Goal: Transaction & Acquisition: Obtain resource

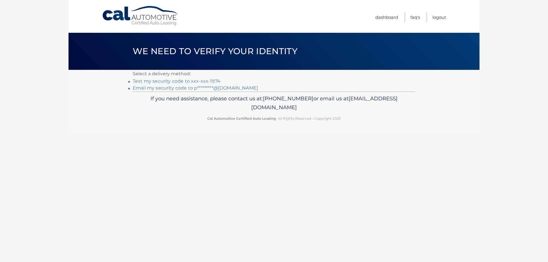
click at [194, 80] on link "Text my security code to xxx-xxx-1974" at bounding box center [177, 80] width 88 height 5
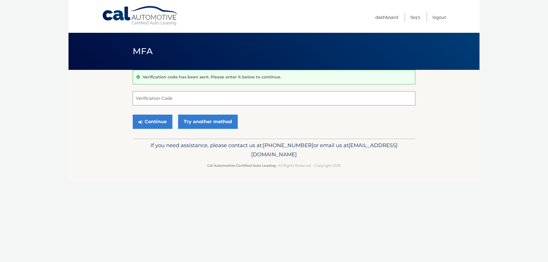
click at [182, 94] on input "Verification Code" at bounding box center [274, 98] width 282 height 14
click at [180, 97] on input "Verification Code" at bounding box center [274, 98] width 282 height 14
type input "863659"
click at [163, 125] on button "Continue" at bounding box center [153, 122] width 40 height 14
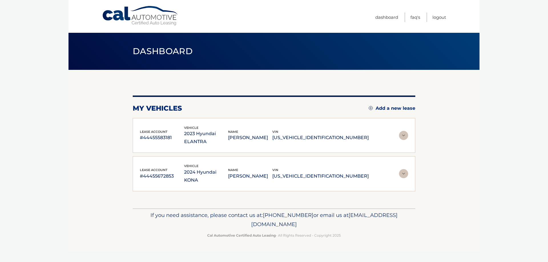
click at [406, 131] on img at bounding box center [403, 135] width 9 height 9
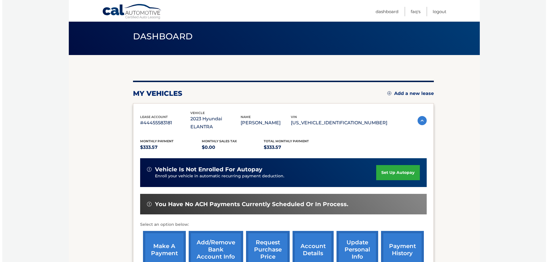
scroll to position [29, 0]
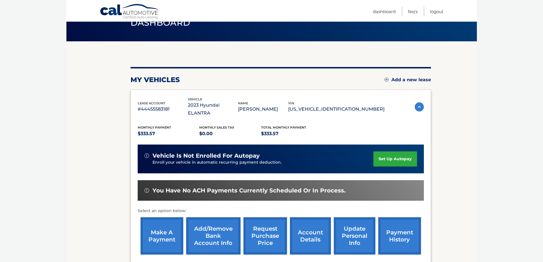
click at [264, 224] on link "request purchase price" at bounding box center [266, 235] width 44 height 37
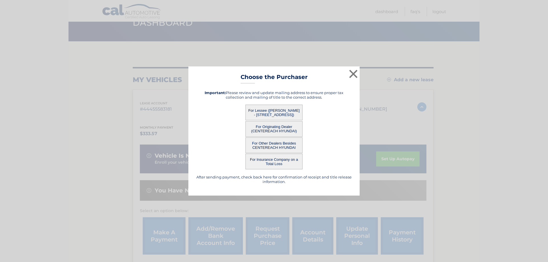
click at [283, 110] on button "For Lessee (BRIAN PRESSMAN - 48 FOXBORO AVE, , FARMINGVILLE, NY 11738)" at bounding box center [273, 113] width 57 height 16
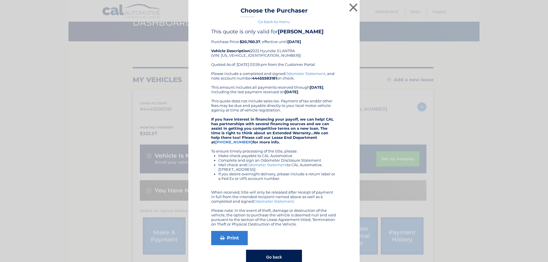
drag, startPoint x: 238, startPoint y: 42, endPoint x: 309, endPoint y: 42, distance: 71.0
click at [309, 42] on div "This quote is only valid for BRIAN PRESSMAN Purchase Price: $20,760.37 , effect…" at bounding box center [273, 50] width 125 height 43
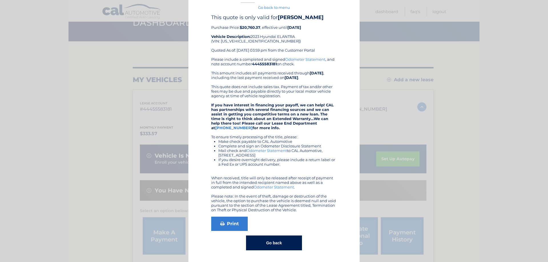
click at [271, 242] on button "Go back" at bounding box center [274, 243] width 56 height 15
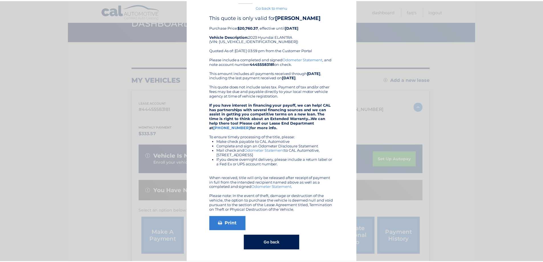
scroll to position [0, 0]
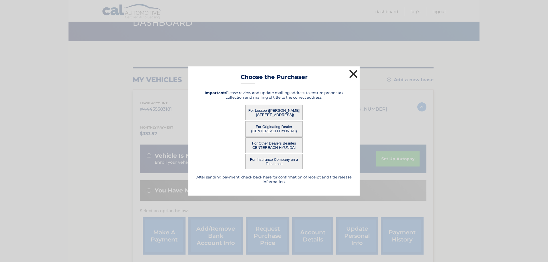
click at [354, 71] on button "×" at bounding box center [352, 73] width 11 height 11
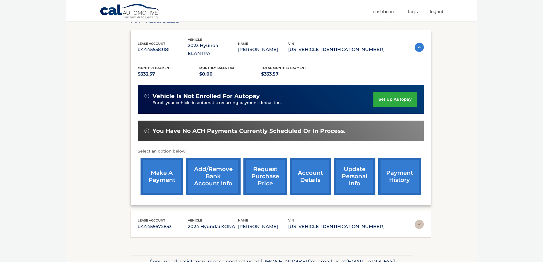
scroll to position [116, 0]
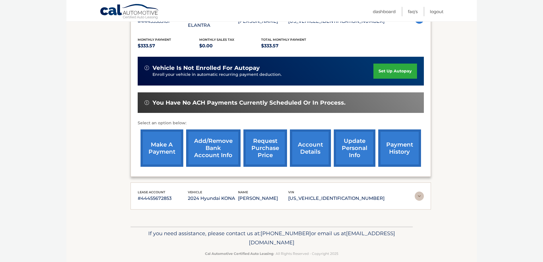
click at [317, 144] on link "account details" at bounding box center [310, 147] width 41 height 37
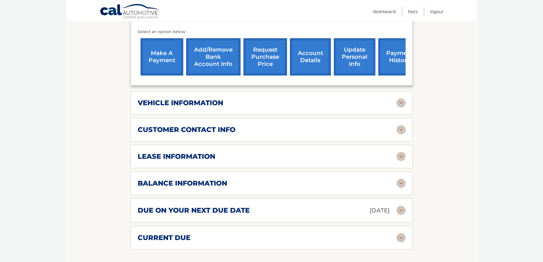
scroll to position [228, 0]
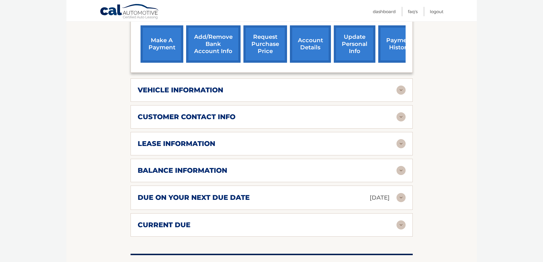
click at [402, 166] on img at bounding box center [401, 170] width 9 height 9
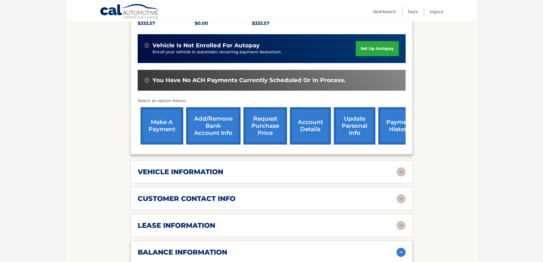
scroll to position [29, 0]
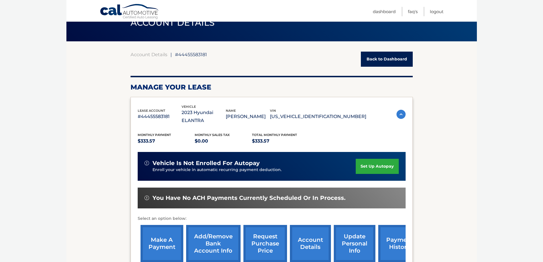
click at [401, 110] on img at bounding box center [401, 114] width 9 height 9
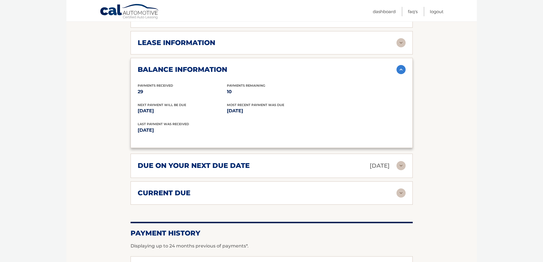
scroll to position [173, 0]
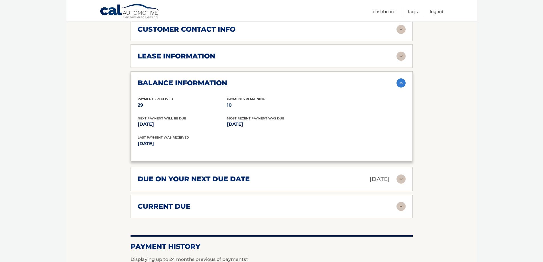
click at [403, 78] on img at bounding box center [401, 82] width 9 height 9
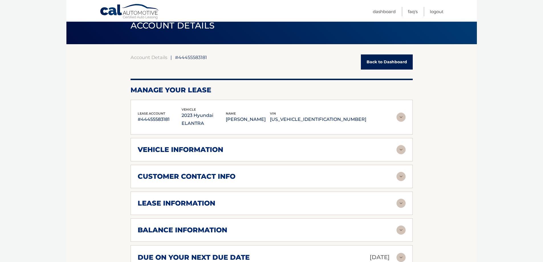
scroll to position [2, 0]
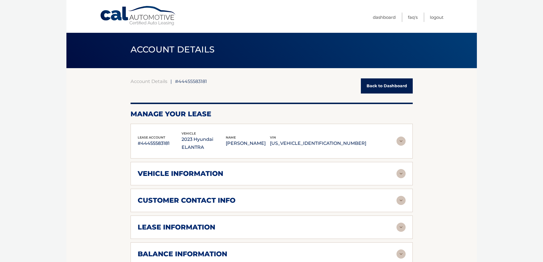
click at [400, 223] on img at bounding box center [401, 227] width 9 height 9
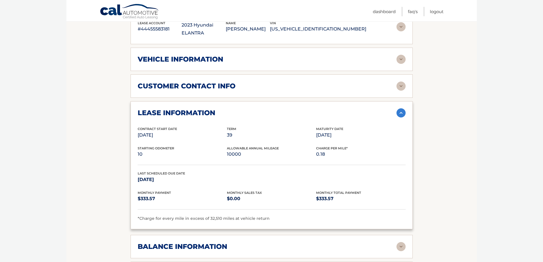
scroll to position [116, 0]
click at [402, 109] on img at bounding box center [401, 113] width 9 height 9
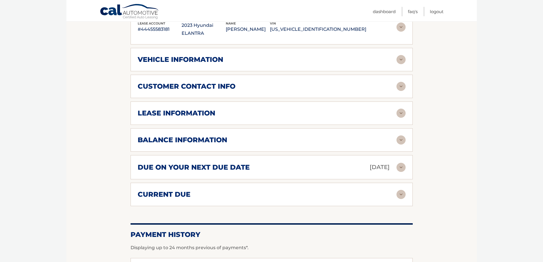
click at [404, 135] on img at bounding box center [401, 139] width 9 height 9
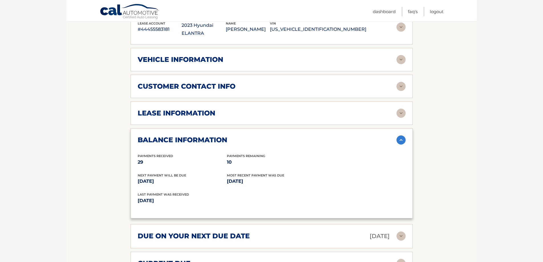
click at [404, 135] on img at bounding box center [401, 139] width 9 height 9
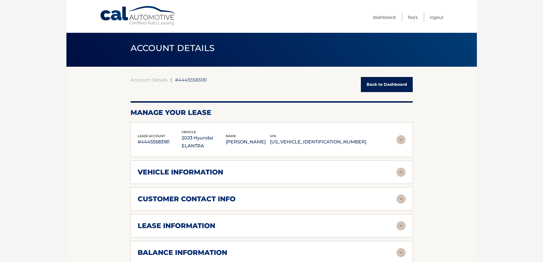
scroll to position [0, 0]
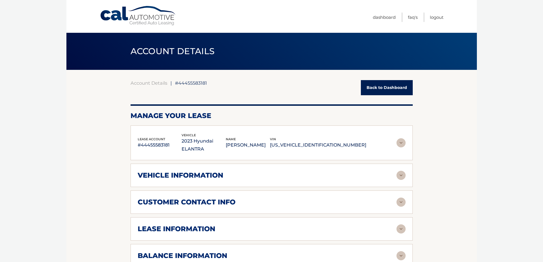
click at [388, 95] on link "Back to Dashboard" at bounding box center [387, 87] width 52 height 15
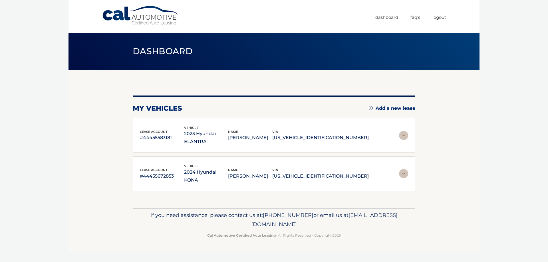
click at [407, 169] on img at bounding box center [403, 173] width 9 height 9
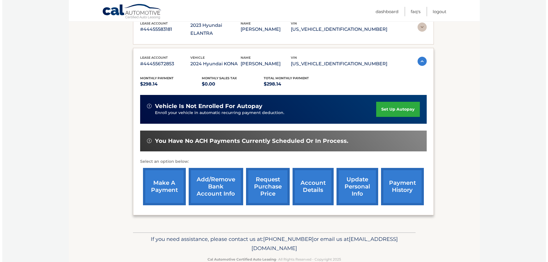
scroll to position [114, 0]
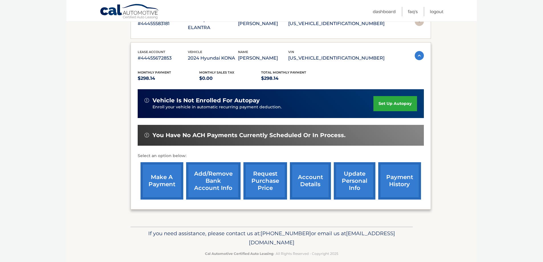
click at [262, 179] on link "request purchase price" at bounding box center [266, 180] width 44 height 37
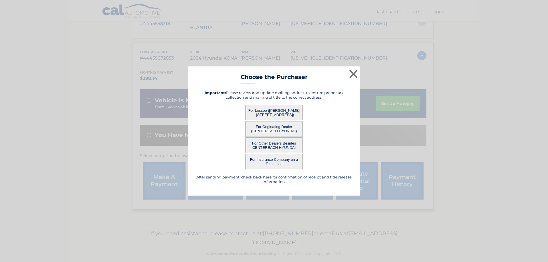
click at [283, 110] on button "For Lessee (BRIAN PRESSMAN - 48 FOXBORO AVE, , FARMINGVILLE, NY 11738)" at bounding box center [273, 113] width 57 height 16
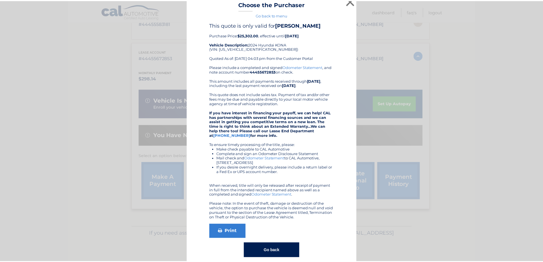
scroll to position [0, 0]
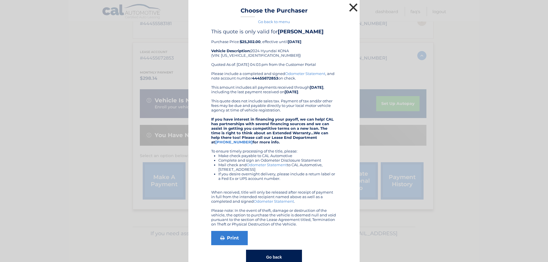
click at [352, 7] on button "×" at bounding box center [352, 7] width 11 height 11
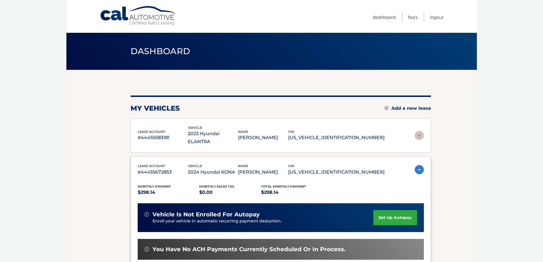
click at [418, 165] on img at bounding box center [419, 169] width 9 height 9
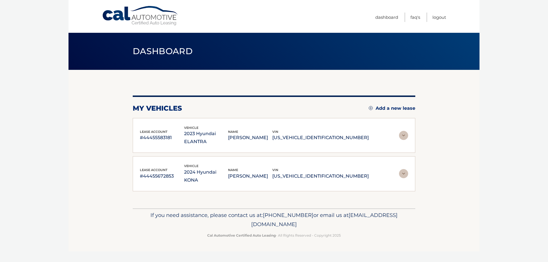
drag, startPoint x: 373, startPoint y: 165, endPoint x: 128, endPoint y: 103, distance: 253.0
click at [128, 103] on section "You are registered for this site, but you haven't enrolled in online payments. …" at bounding box center [273, 139] width 411 height 139
click at [111, 116] on section "You are registered for this site, but you haven't enrolled in online payments. …" at bounding box center [273, 139] width 411 height 139
click at [407, 132] on img at bounding box center [403, 135] width 9 height 9
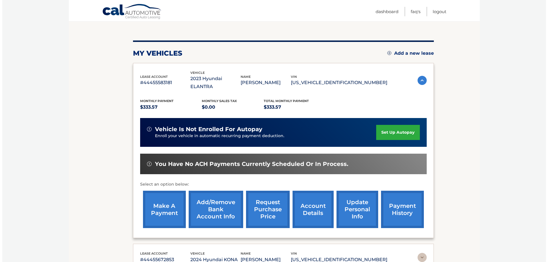
scroll to position [86, 0]
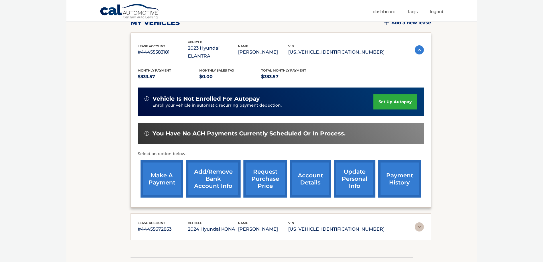
click at [275, 167] on link "request purchase price" at bounding box center [266, 178] width 44 height 37
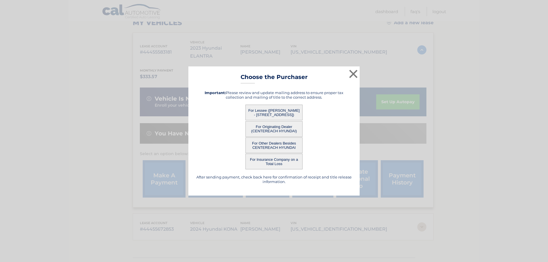
click at [282, 110] on button "For Lessee (BRIAN PRESSMAN - 48 FOXBORO AVE, , FARMINGVILLE, NY 11738)" at bounding box center [273, 113] width 57 height 16
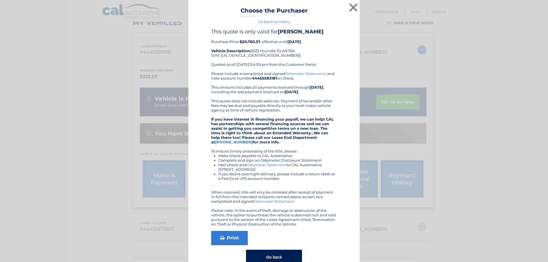
drag, startPoint x: 238, startPoint y: 41, endPoint x: 259, endPoint y: 43, distance: 21.8
click at [259, 43] on div "This quote is only valid for BRIAN PRESSMAN Purchase Price: $20,760.37 , effect…" at bounding box center [273, 50] width 125 height 43
copy div "$20,760.37 ,"
